Goal: Feedback & Contribution: Submit feedback/report problem

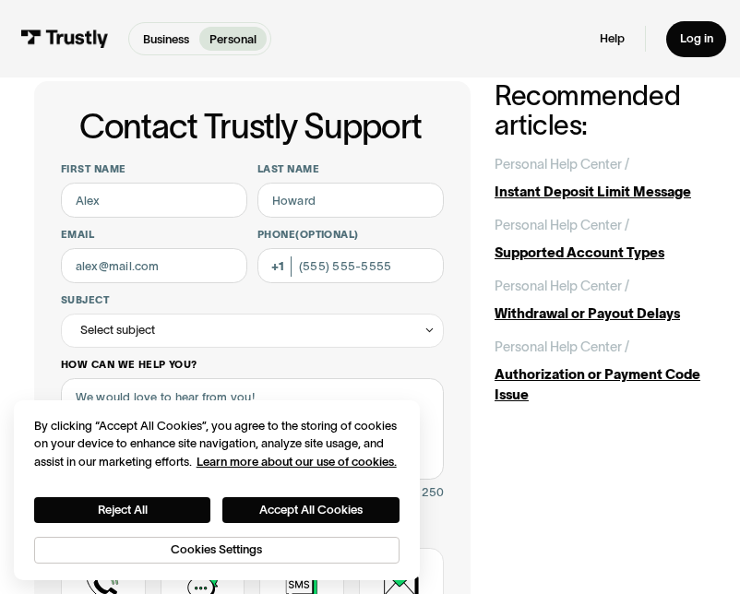
scroll to position [18, 0]
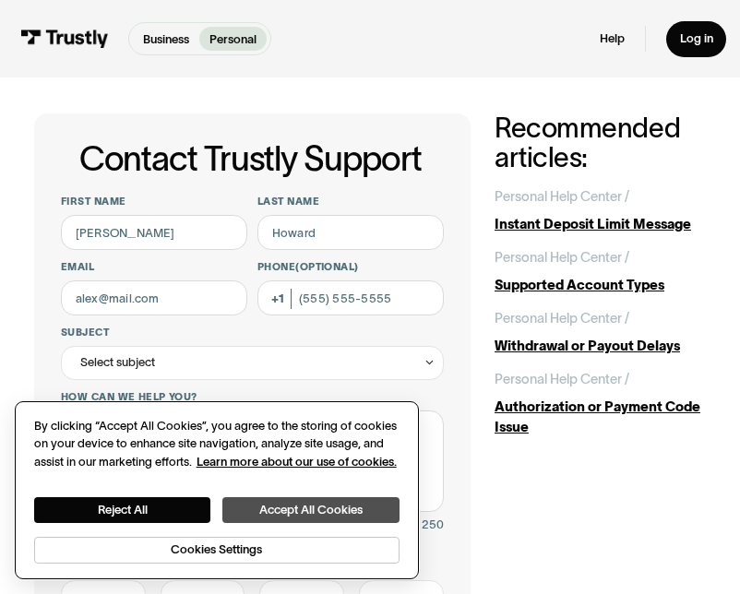
click at [289, 508] on button "Accept All Cookies" at bounding box center [310, 510] width 177 height 26
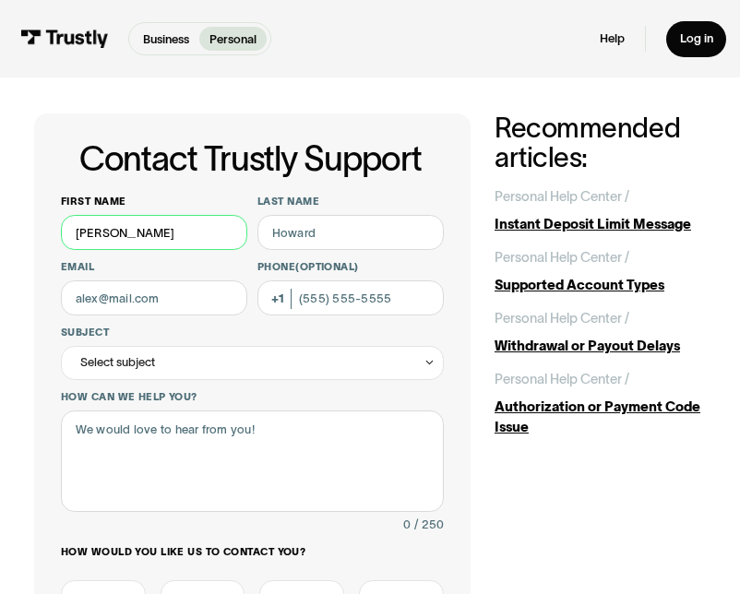
click at [142, 234] on input "JAnice" at bounding box center [154, 232] width 186 height 35
click at [138, 229] on input "JAnice" at bounding box center [154, 232] width 186 height 35
type input "J"
type input "Janice"
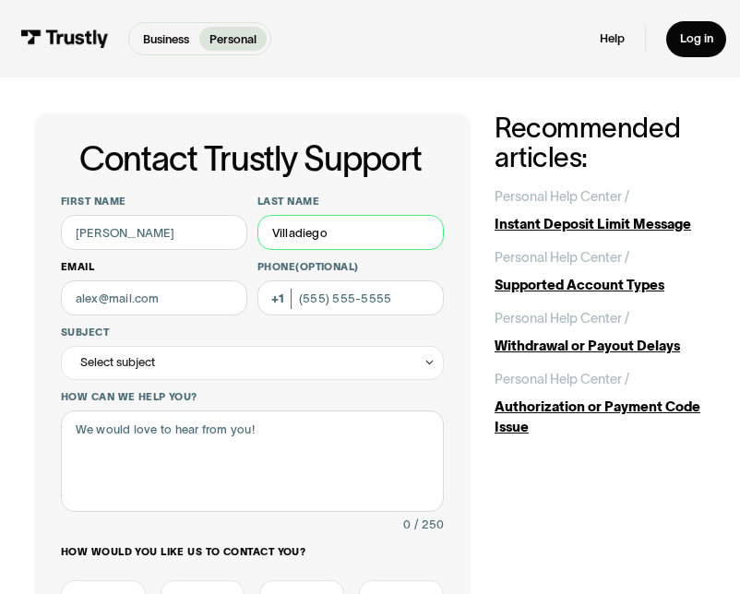
type input "Villadiego"
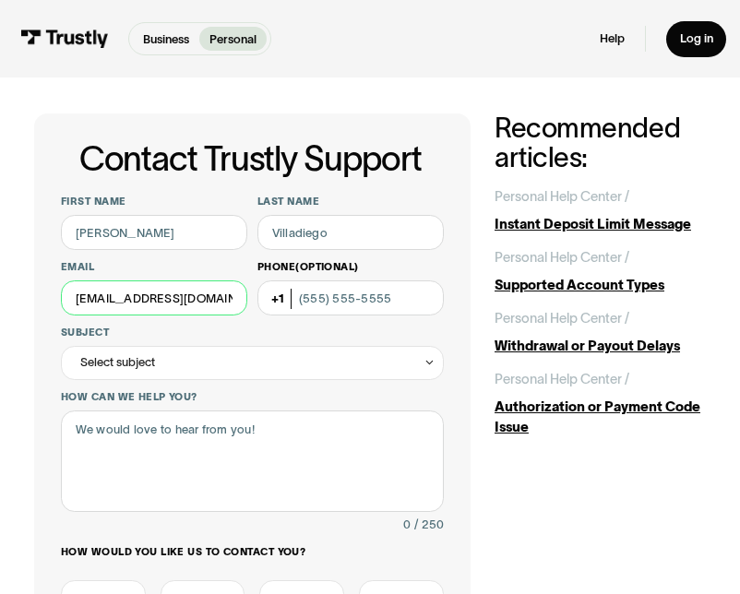
type input "jaja13alexandra@gmail.com"
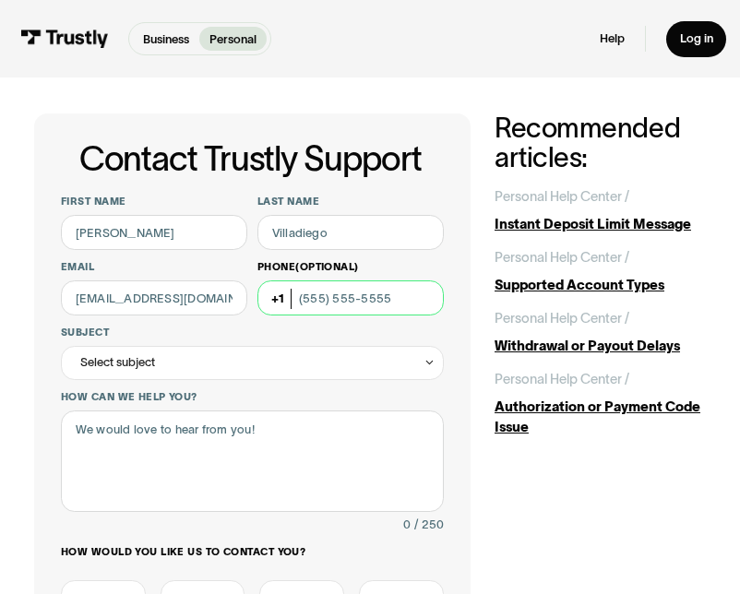
type input "(647) 335-4108"
click at [222, 363] on div "Select subject" at bounding box center [252, 363] width 383 height 34
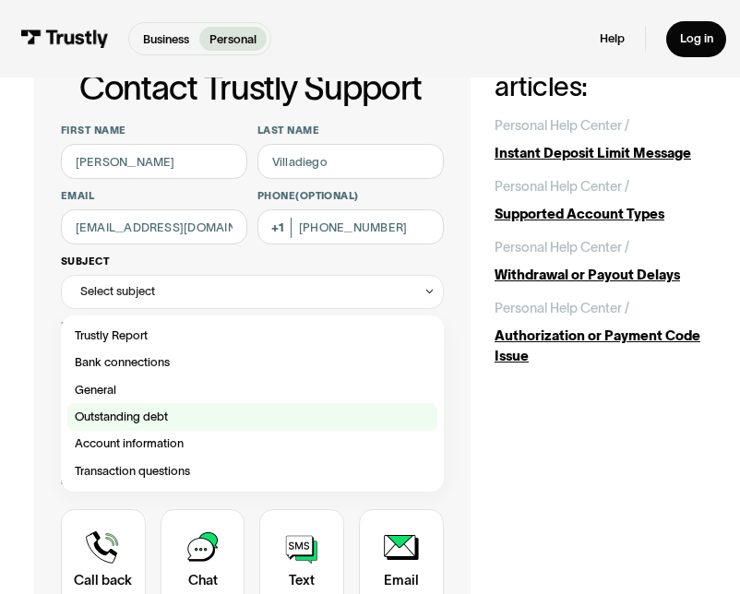
scroll to position [94, 0]
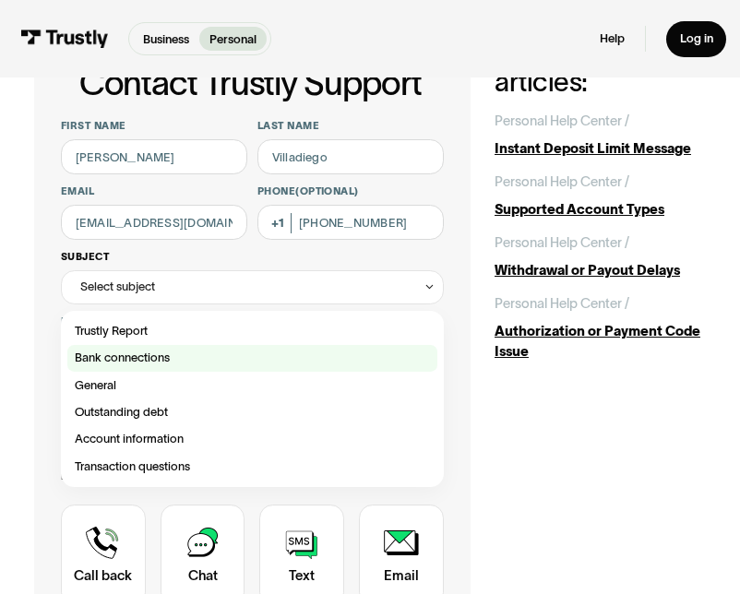
click at [144, 355] on div "Contact Trustly Support" at bounding box center [251, 358] width 369 height 27
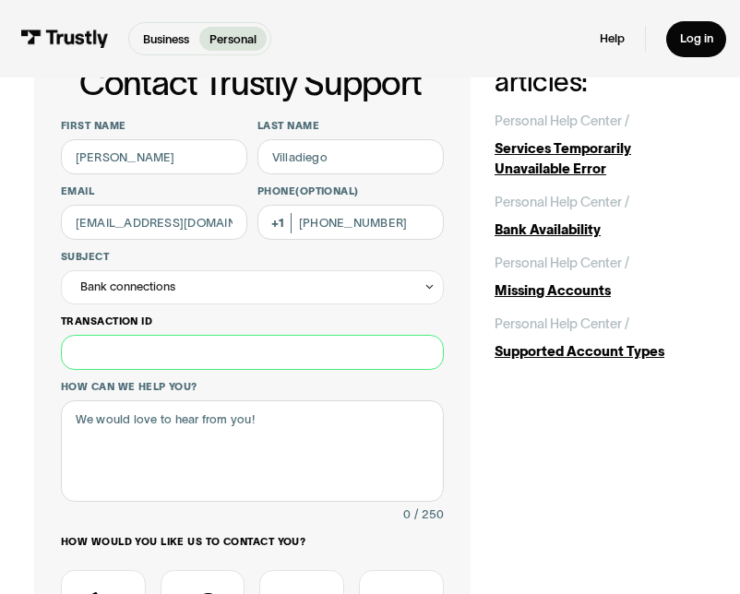
click at [393, 351] on input "Transaction ID" at bounding box center [252, 352] width 383 height 35
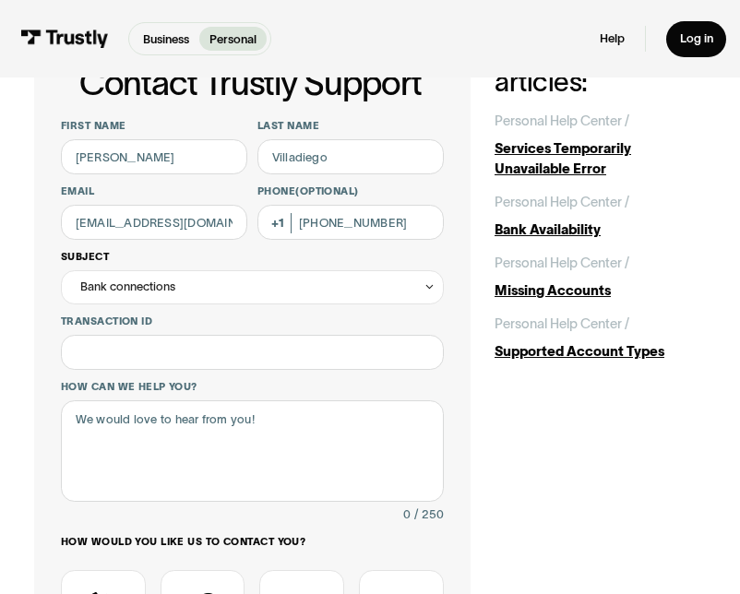
click at [309, 280] on div "Bank connections" at bounding box center [252, 287] width 383 height 34
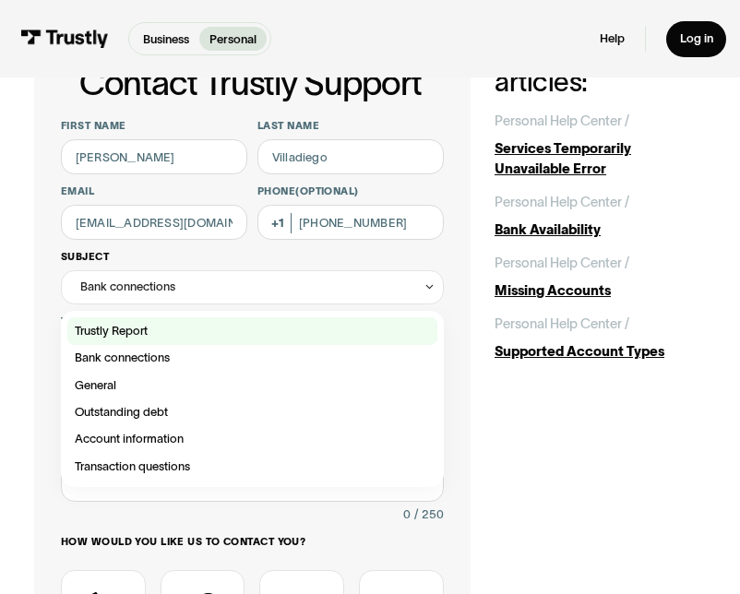
click at [264, 328] on div "Contact Trustly Support" at bounding box center [251, 330] width 369 height 27
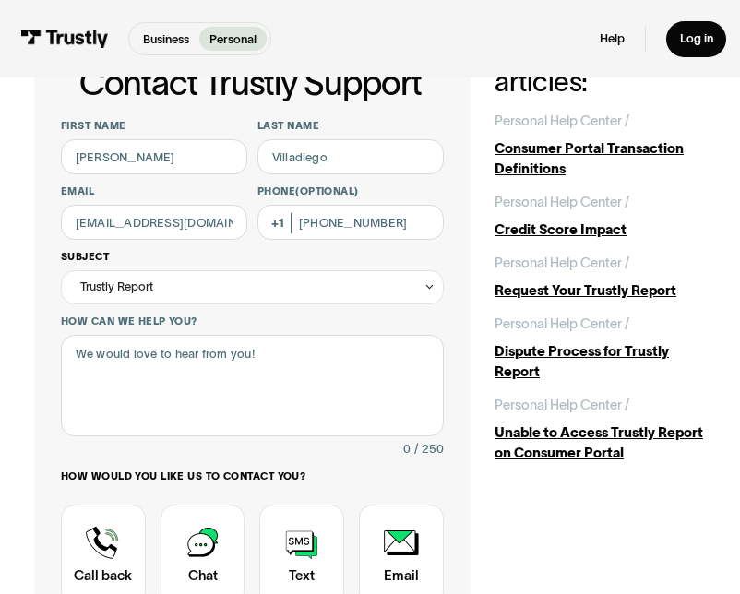
click at [271, 285] on div "Trustly Report" at bounding box center [252, 287] width 383 height 34
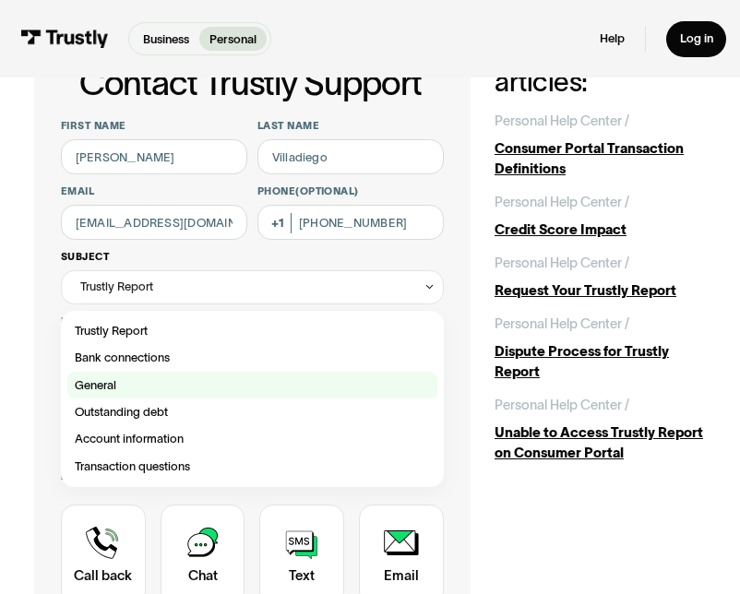
click at [187, 389] on div "Contact Trustly Support" at bounding box center [251, 385] width 369 height 27
type input "*******"
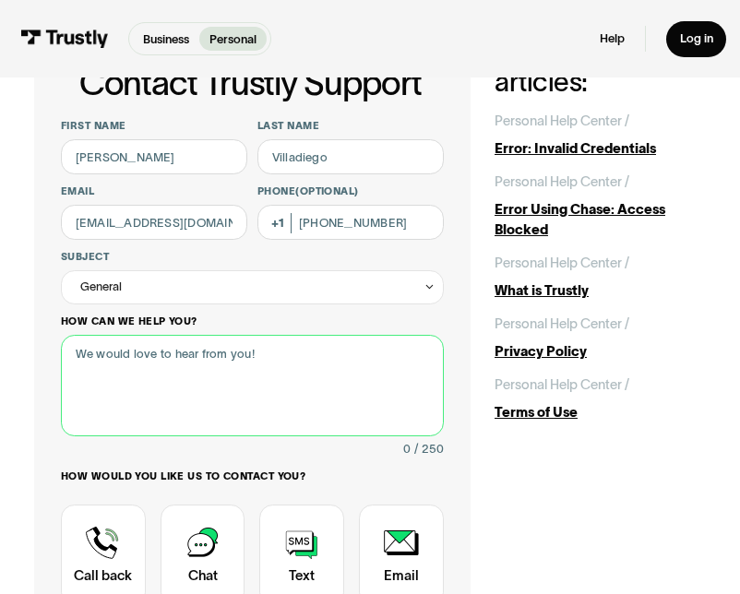
click at [180, 365] on textarea "How can we help you?" at bounding box center [252, 385] width 383 height 101
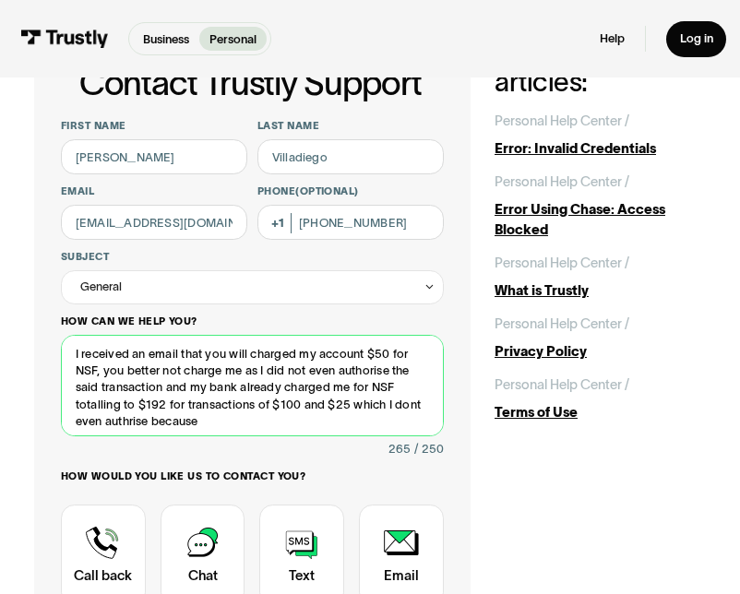
click at [139, 412] on textarea "I received an email that you will charged my account $50 for NSF, you better no…" at bounding box center [252, 385] width 383 height 101
click at [222, 414] on textarea "I received an email that you will charged my account $50 for NSF, you better no…" at bounding box center [252, 385] width 383 height 101
click at [156, 418] on textarea "I received an email that you will charged my account $50 for NSF, you better no…" at bounding box center [252, 385] width 383 height 101
click at [386, 418] on textarea "I received an email that you will charged my account $50 for NSF, you better no…" at bounding box center [252, 385] width 383 height 101
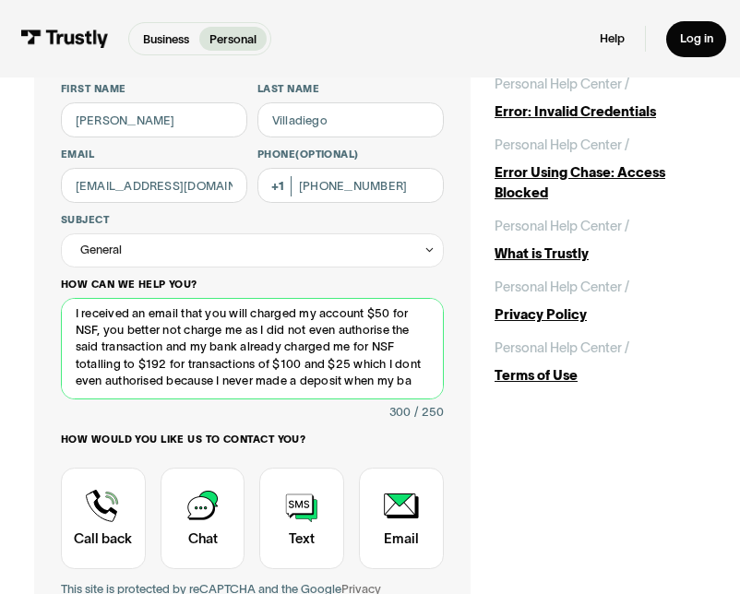
scroll to position [132, 0]
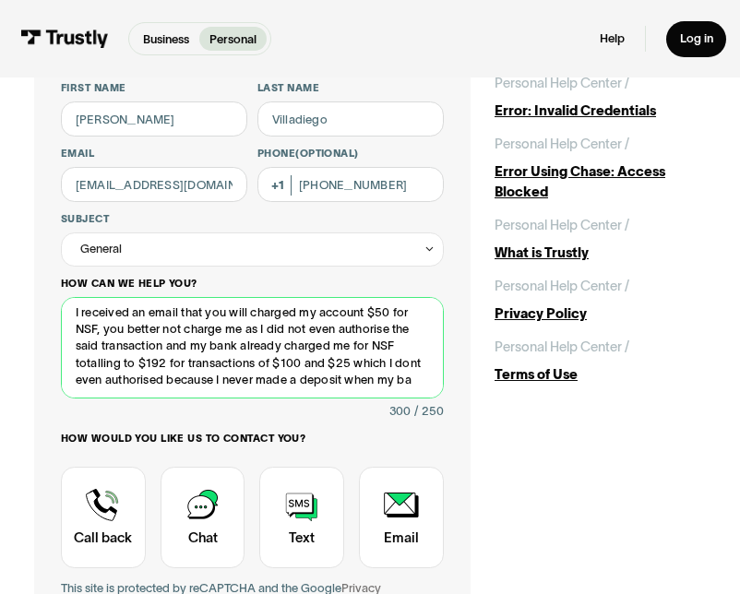
click at [164, 342] on textarea "I received an email that you will charged my account $50 for NSF, you better no…" at bounding box center [252, 347] width 383 height 101
click at [187, 342] on textarea "I received an email that you will charged my account $50 for NSF, you better no…" at bounding box center [252, 347] width 383 height 101
click at [354, 343] on textarea "I received an email that you will charged my account $50 for NSF, you better no…" at bounding box center [252, 347] width 383 height 101
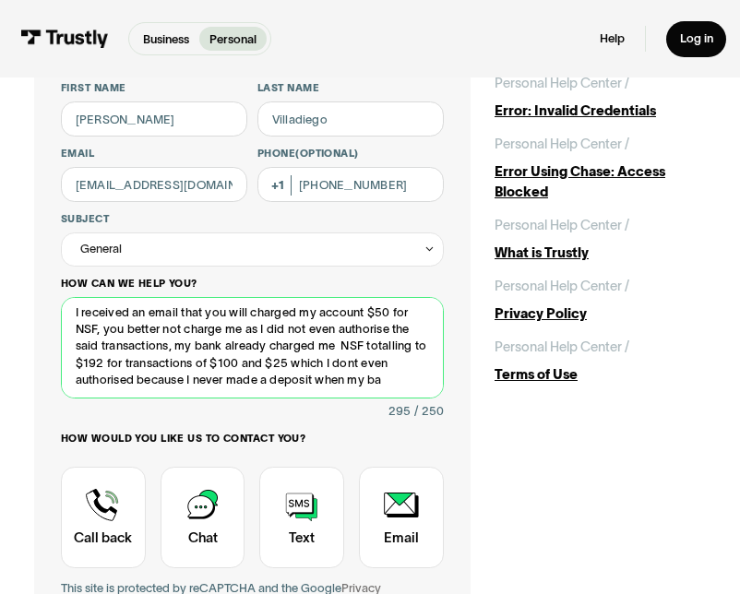
click at [386, 379] on textarea "I received an email that you will charged my account $50 for NSF, you better no…" at bounding box center [252, 347] width 383 height 101
click at [409, 340] on textarea "I received an email that you will charged my account $50 for NSF, you better no…" at bounding box center [252, 347] width 383 height 101
click at [406, 342] on textarea "I received an email that you will charged my account $50 for NSF, you better no…" at bounding box center [252, 347] width 383 height 101
click at [356, 383] on textarea "I received an email that you will charged my account $50 for NSF, you better no…" at bounding box center [252, 347] width 383 height 101
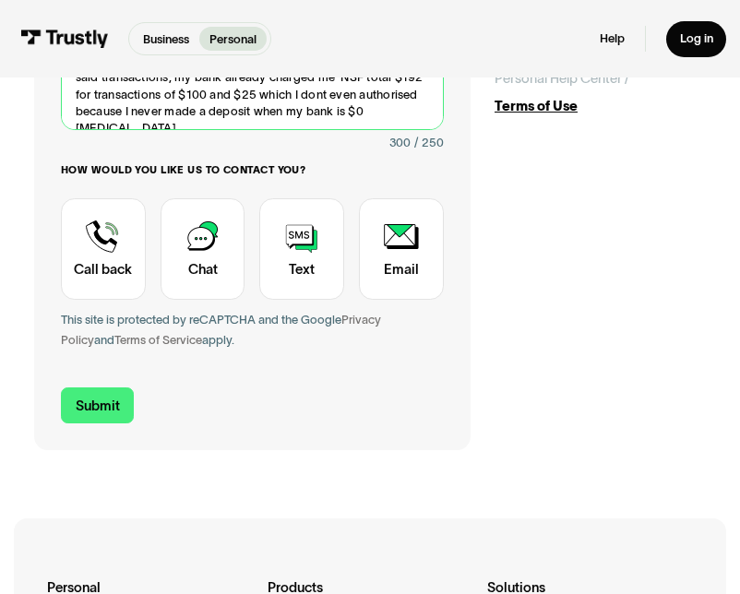
scroll to position [408, 0]
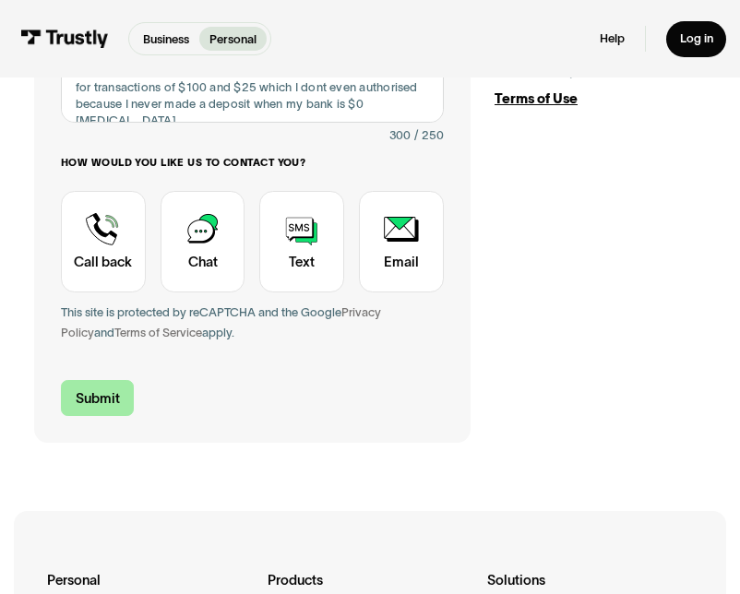
click at [125, 395] on input "Submit" at bounding box center [97, 398] width 73 height 36
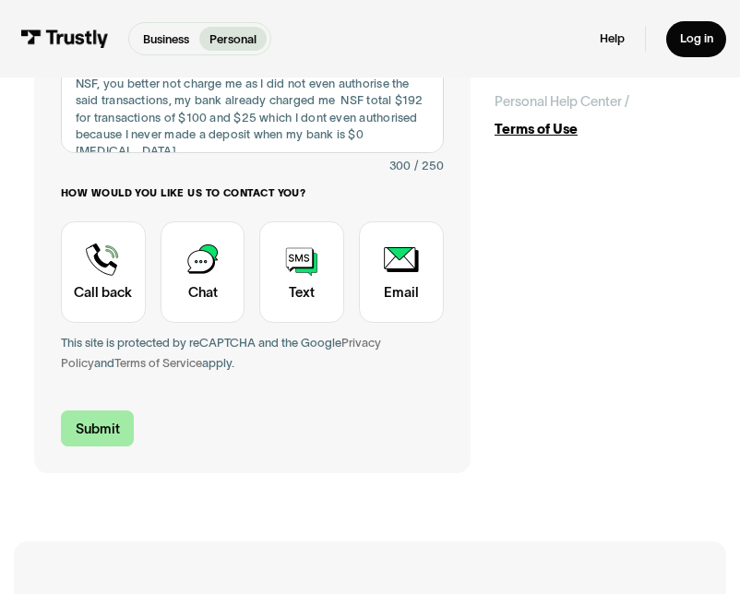
scroll to position [403, 0]
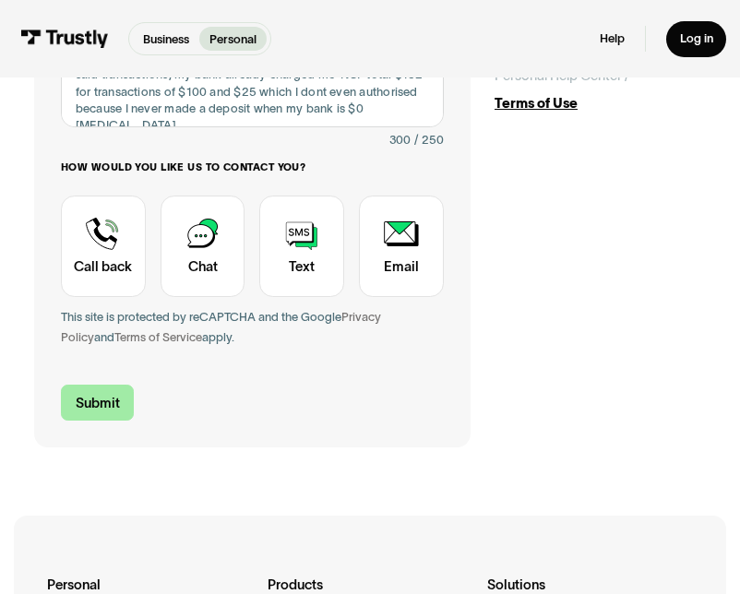
click at [100, 397] on input "Submit" at bounding box center [97, 403] width 73 height 36
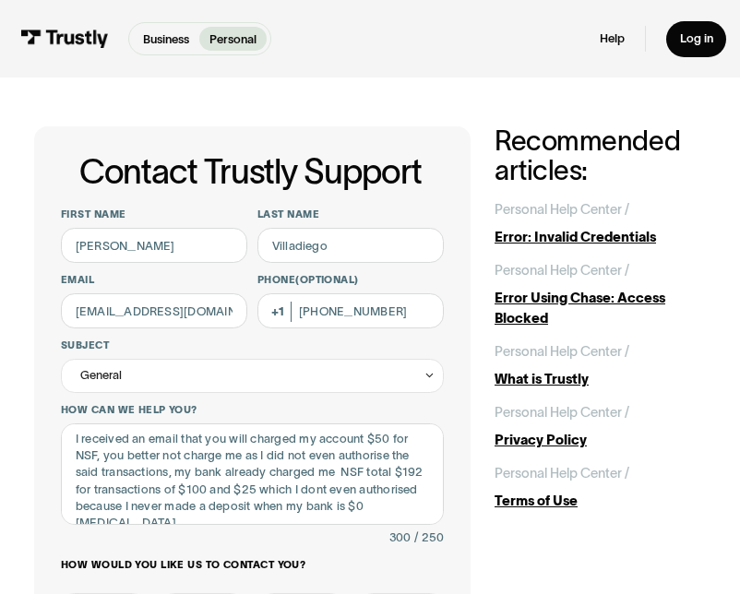
scroll to position [6, 0]
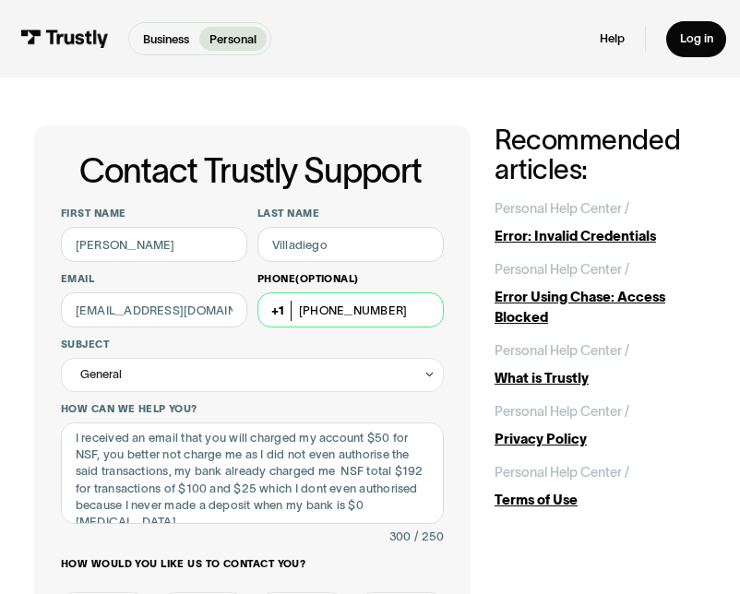
click at [399, 312] on input "(647) 335-4108" at bounding box center [350, 309] width 186 height 35
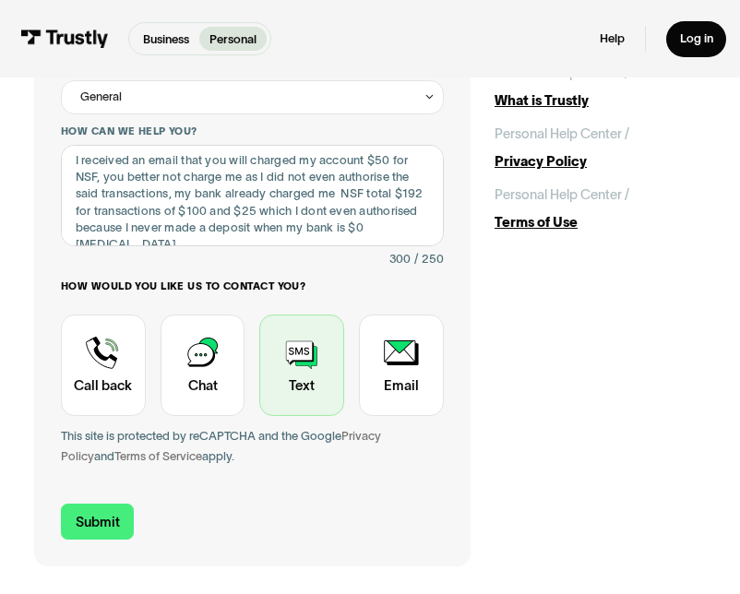
scroll to position [295, 0]
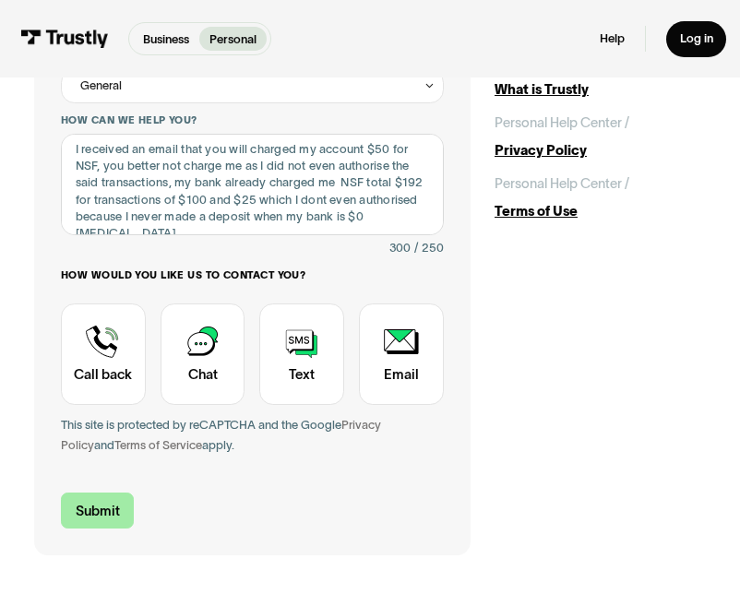
click at [115, 512] on input "Submit" at bounding box center [97, 511] width 73 height 36
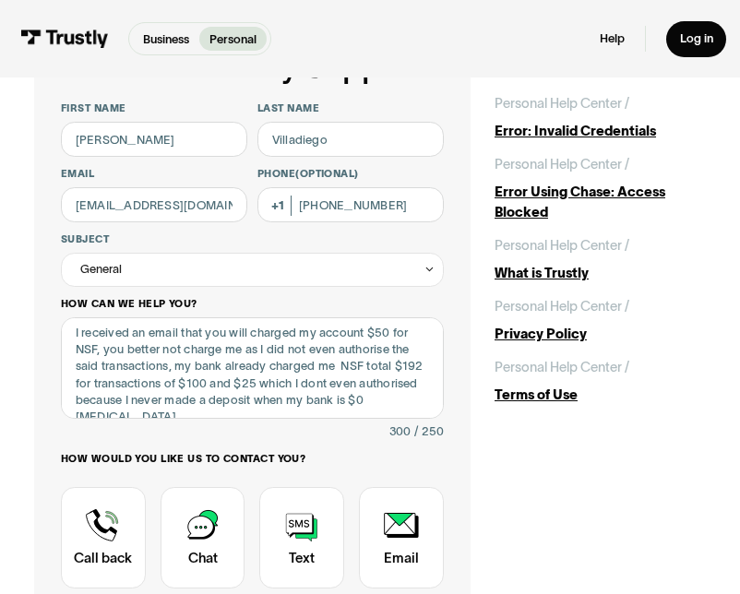
scroll to position [92, 0]
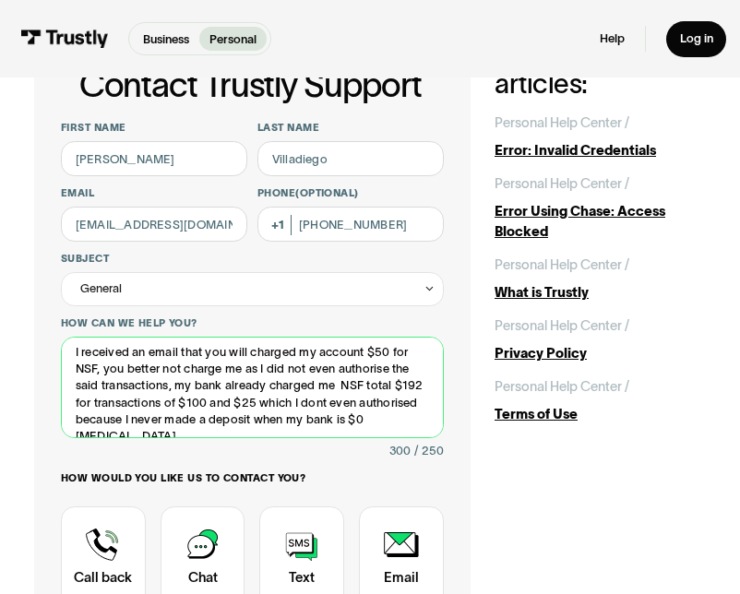
drag, startPoint x: 82, startPoint y: 351, endPoint x: 30, endPoint y: 347, distance: 52.7
click at [30, 347] on div "Contact Trustly Support First name Janice Last name Villadiego Email jaja13alex…" at bounding box center [370, 399] width 740 height 828
click at [140, 351] on textarea "received an email that you will charged my account $50 for NSF, you better not …" at bounding box center [252, 387] width 383 height 101
click at [137, 352] on textarea "received an email that you will charged my account $50 for NSF, you better not …" at bounding box center [252, 387] width 383 height 101
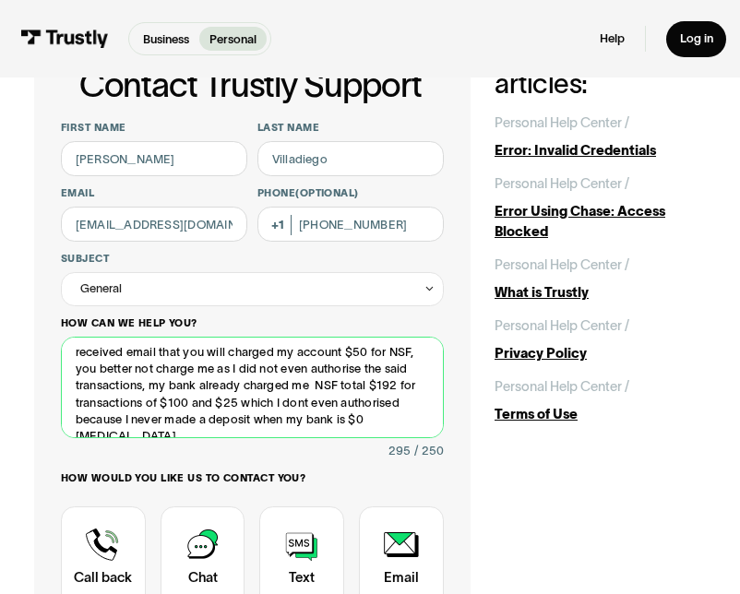
click at [66, 361] on textarea "received email that you will charged my account $50 for NSF, you better not cha…" at bounding box center [252, 387] width 383 height 101
drag, startPoint x: 243, startPoint y: 383, endPoint x: 208, endPoint y: 380, distance: 35.2
click at [208, 380] on textarea "received email that you will charged my account $50 for NSF, do not charge me a…" at bounding box center [252, 387] width 383 height 101
drag, startPoint x: 340, startPoint y: 399, endPoint x: 282, endPoint y: 398, distance: 57.2
click at [282, 398] on textarea "received email that you will charged my account $50 for NSF, do not charge me a…" at bounding box center [252, 387] width 383 height 101
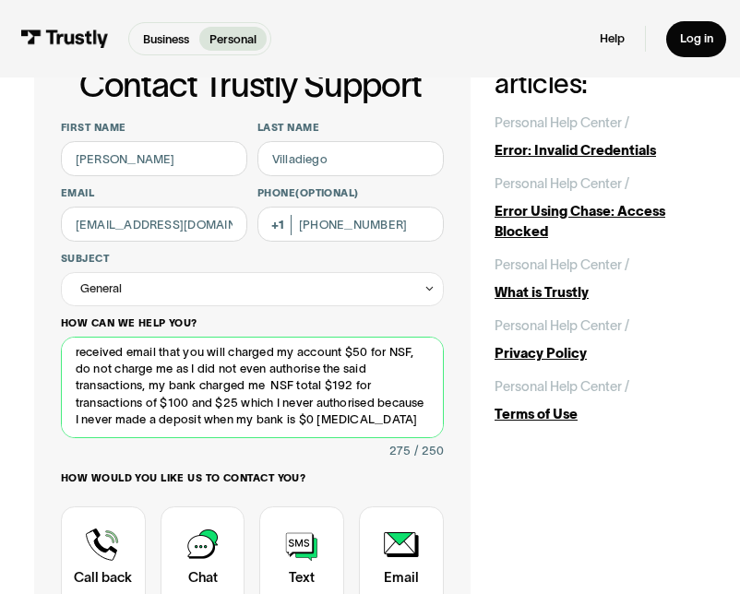
drag, startPoint x: 379, startPoint y: 399, endPoint x: 427, endPoint y: 397, distance: 48.1
click at [427, 397] on textarea "received email that you will charged my account $50 for NSF, do not charge me a…" at bounding box center [252, 387] width 383 height 101
drag, startPoint x: 119, startPoint y: 423, endPoint x: 81, endPoint y: 423, distance: 37.8
click at [81, 423] on textarea "received email that you will charged my account $50 for NSF, do not charge me a…" at bounding box center [252, 387] width 383 height 101
drag, startPoint x: 121, startPoint y: 414, endPoint x: 85, endPoint y: 413, distance: 36.0
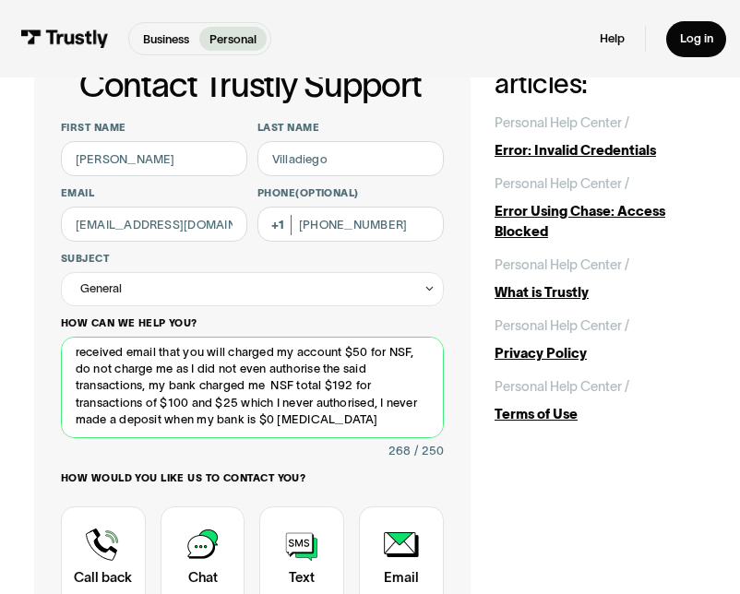
click at [85, 413] on textarea "received email that you will charged my account $50 for NSF, do not charge me a…" at bounding box center [252, 387] width 383 height 101
click at [150, 416] on textarea "received email that you will charged my account $50 for NSF, do not charge me a…" at bounding box center [252, 387] width 383 height 101
drag, startPoint x: 242, startPoint y: 411, endPoint x: 127, endPoint y: 413, distance: 114.4
click at [127, 413] on textarea "received email that you will charged my account $50 for NSF, do not charge me a…" at bounding box center [252, 387] width 383 height 101
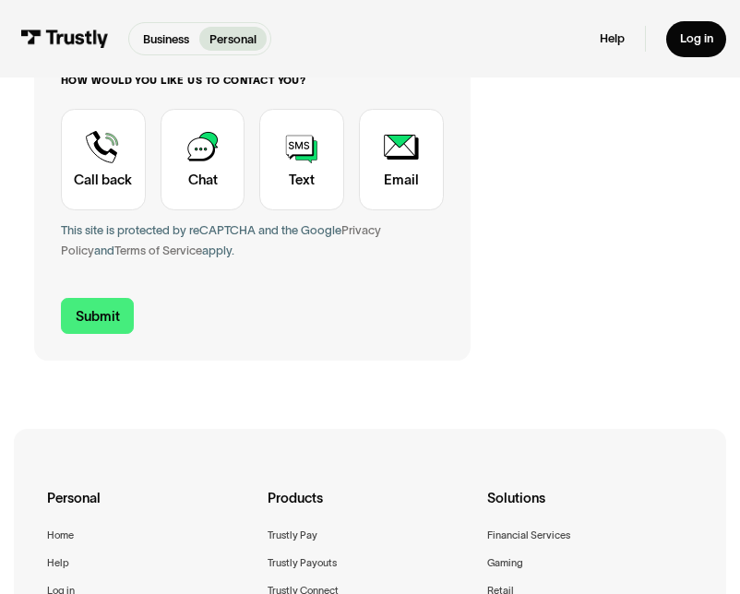
scroll to position [516, 0]
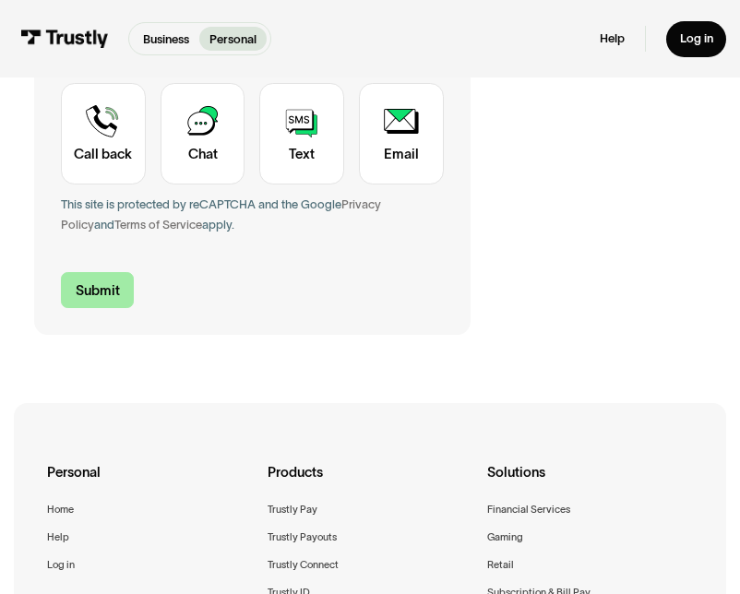
type textarea "received email that you will charged my account $50 for NSF, do not charge me a…"
click at [110, 296] on input "Submit" at bounding box center [97, 290] width 73 height 36
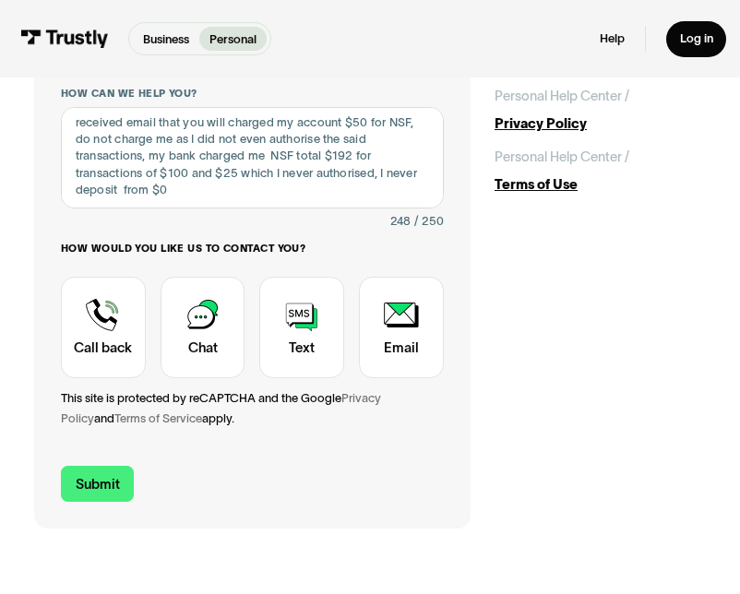
scroll to position [296, 0]
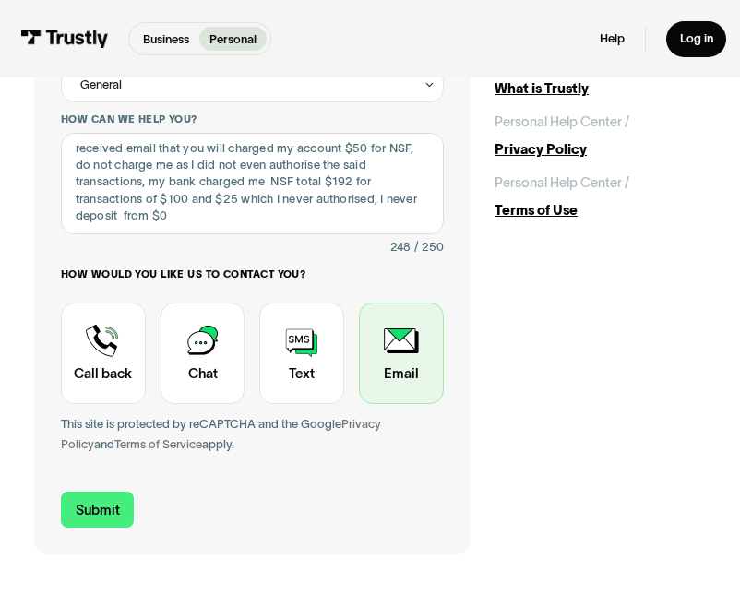
click at [405, 369] on div "Contact Trustly Support" at bounding box center [401, 353] width 85 height 101
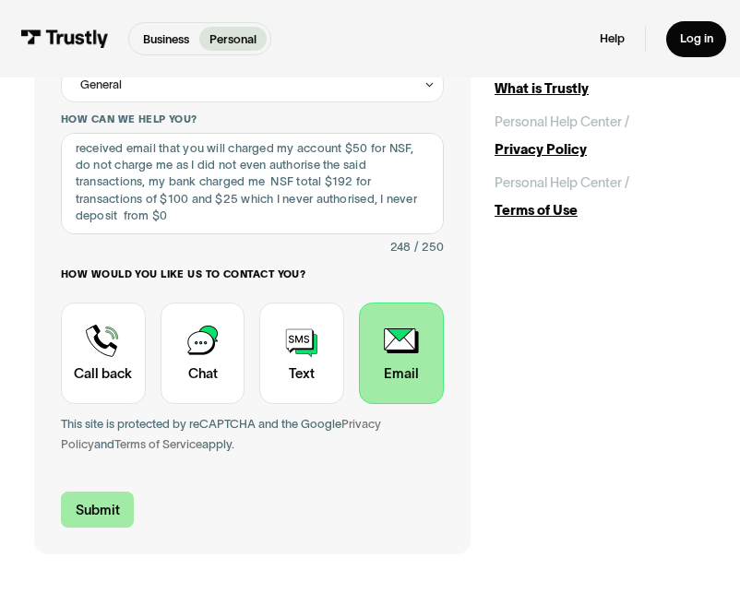
click at [114, 507] on input "Submit" at bounding box center [97, 510] width 73 height 36
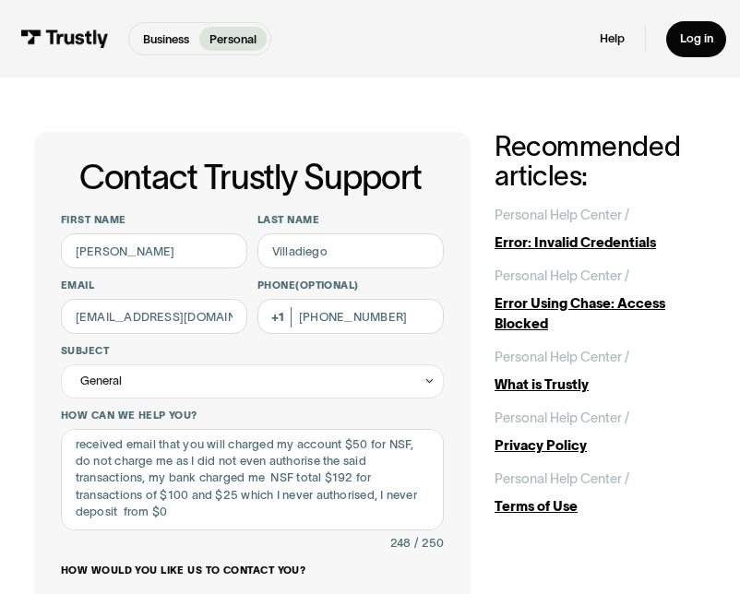
scroll to position [0, 0]
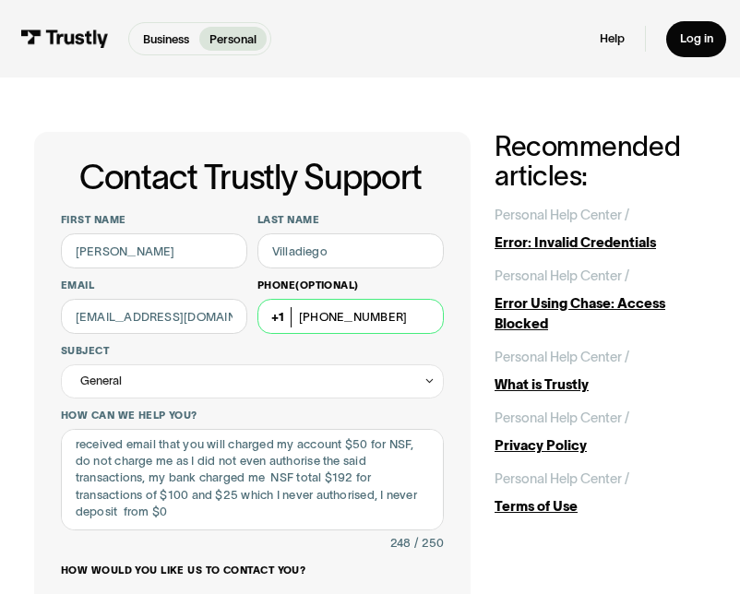
click at [393, 320] on input "(647) 335-4108" at bounding box center [350, 316] width 186 height 35
drag, startPoint x: 393, startPoint y: 320, endPoint x: 236, endPoint y: 309, distance: 157.2
click at [236, 309] on div "First name Janice Last name Villadiego Email jaja13alexandra@gmail.com Phone (O…" at bounding box center [252, 487] width 383 height 548
type input "(647) 3"
